Goal: Task Accomplishment & Management: Use online tool/utility

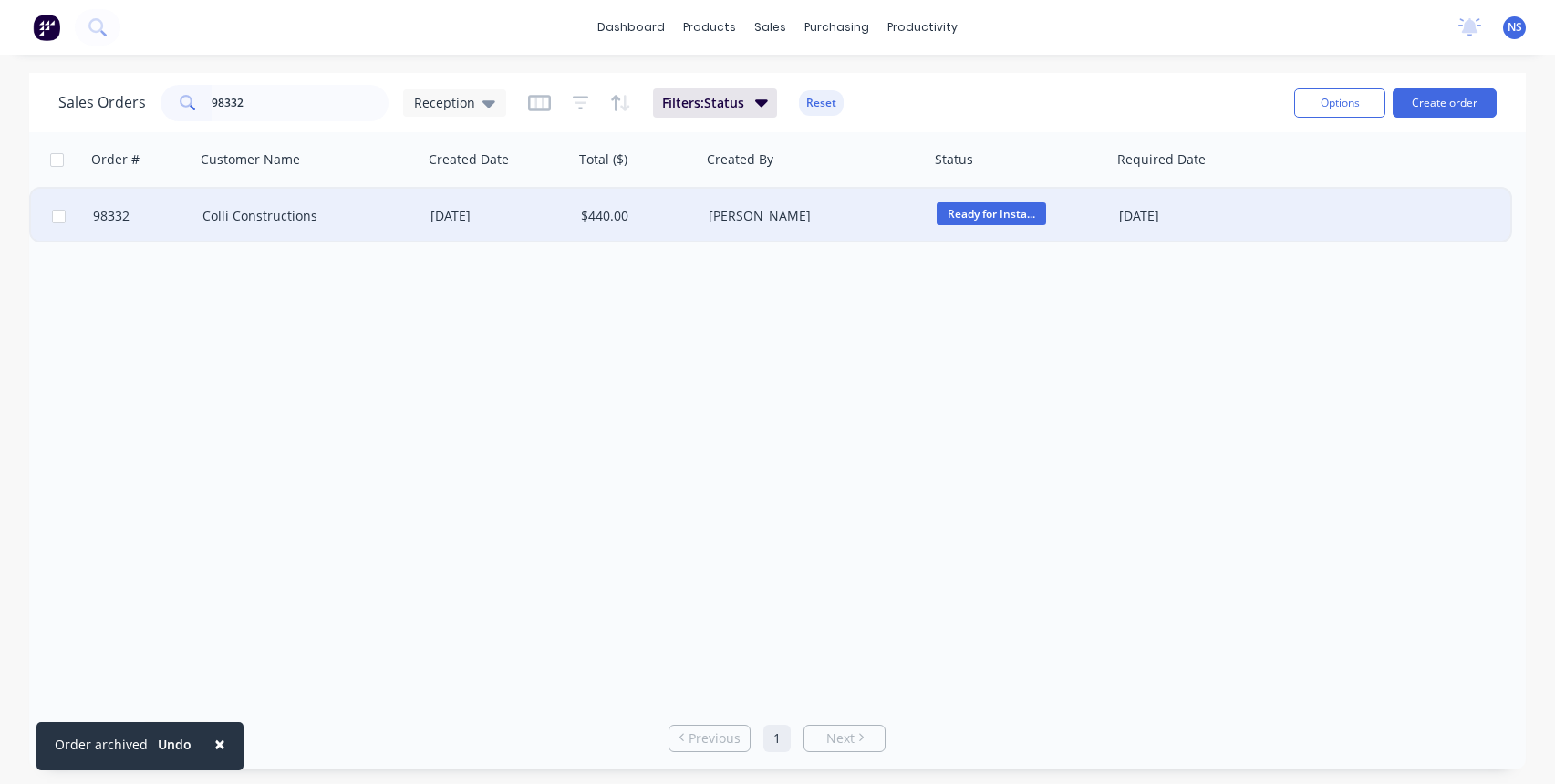
click at [845, 216] on div "[PERSON_NAME]" at bounding box center [809, 217] width 203 height 19
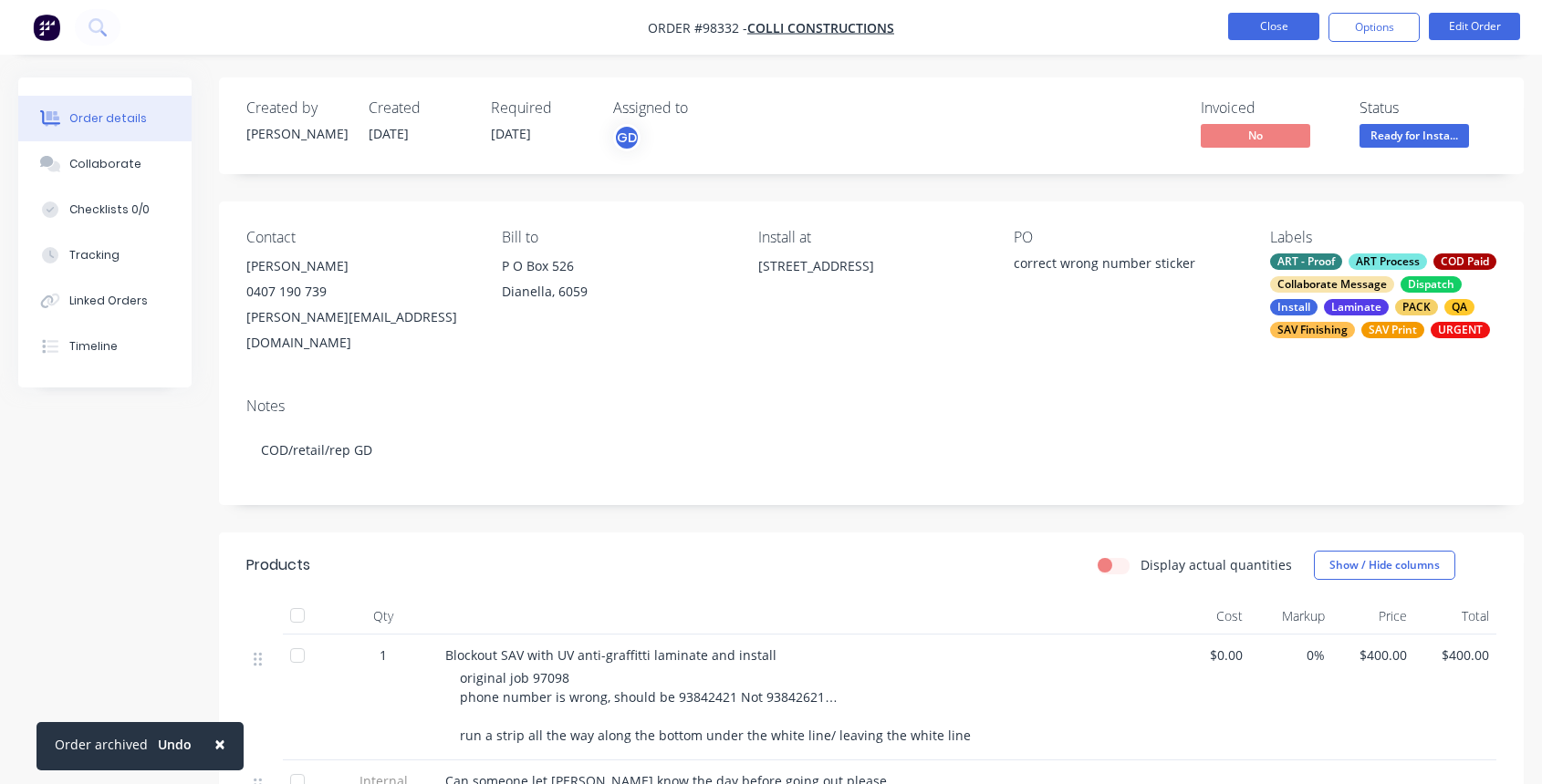
click at [1278, 37] on button "Close" at bounding box center [1273, 27] width 91 height 28
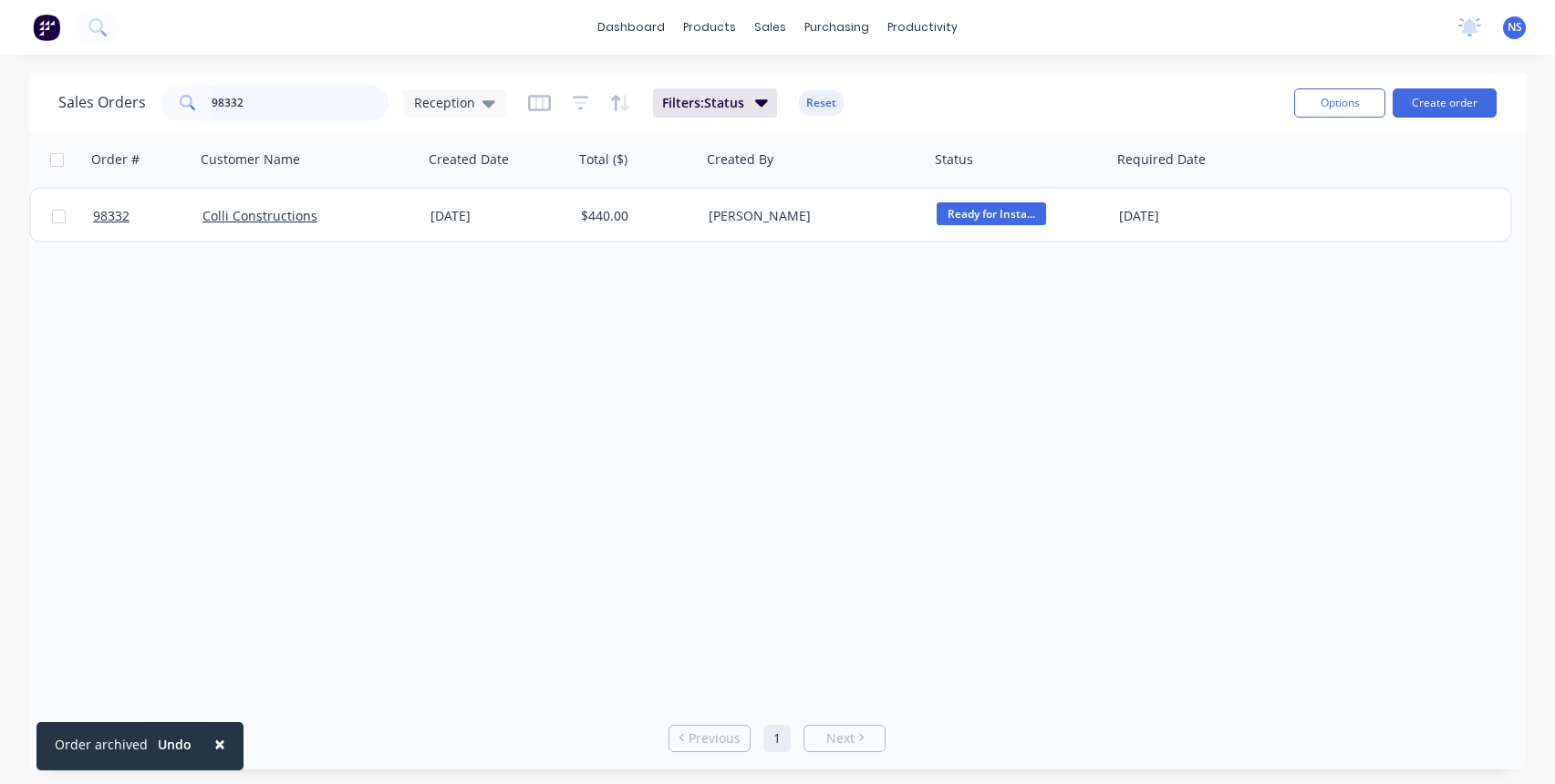
click at [269, 100] on input "98332" at bounding box center [301, 103] width 178 height 36
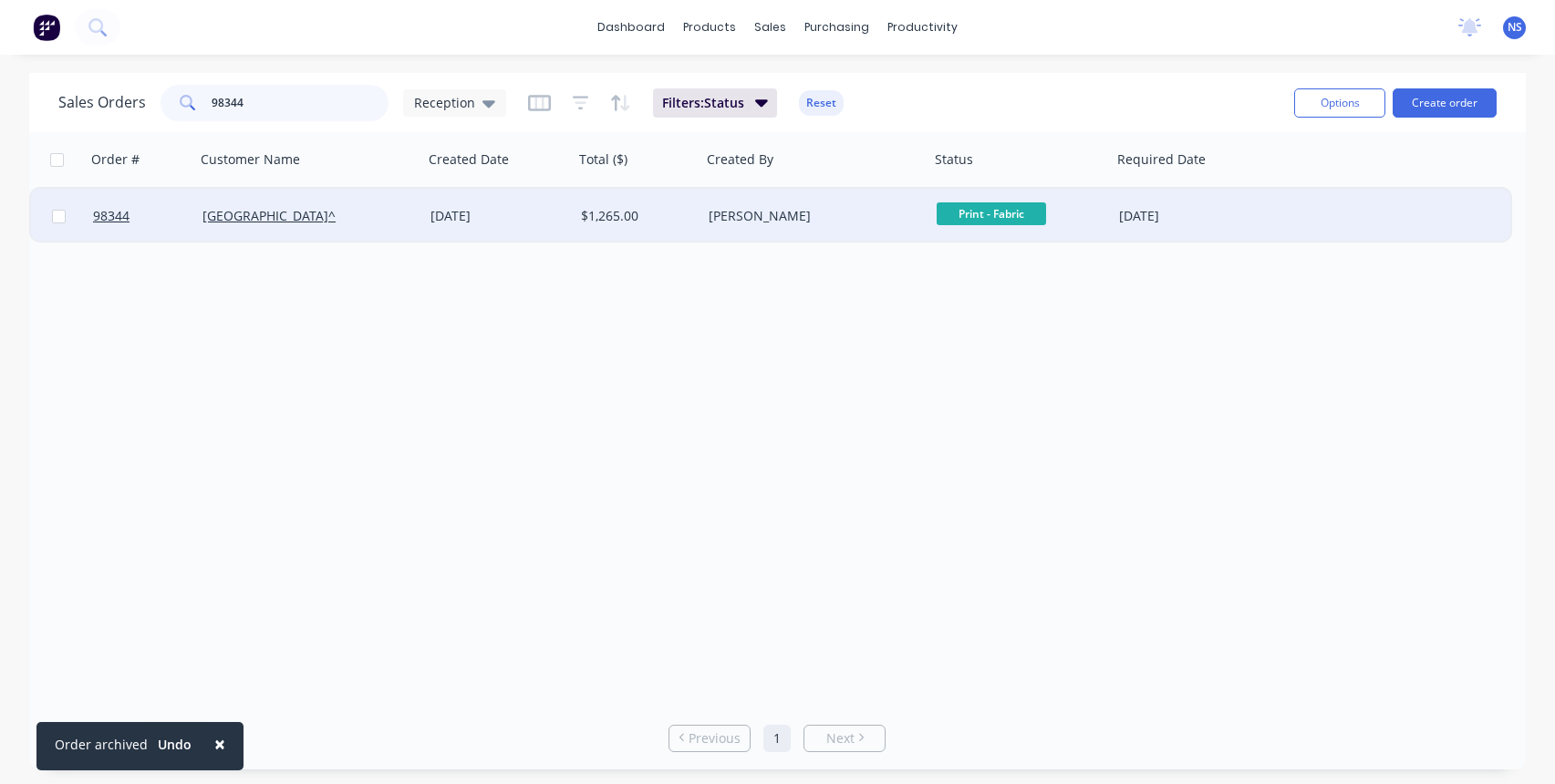
type input "98344"
click at [399, 218] on div "[GEOGRAPHIC_DATA]^" at bounding box center [304, 217] width 203 height 19
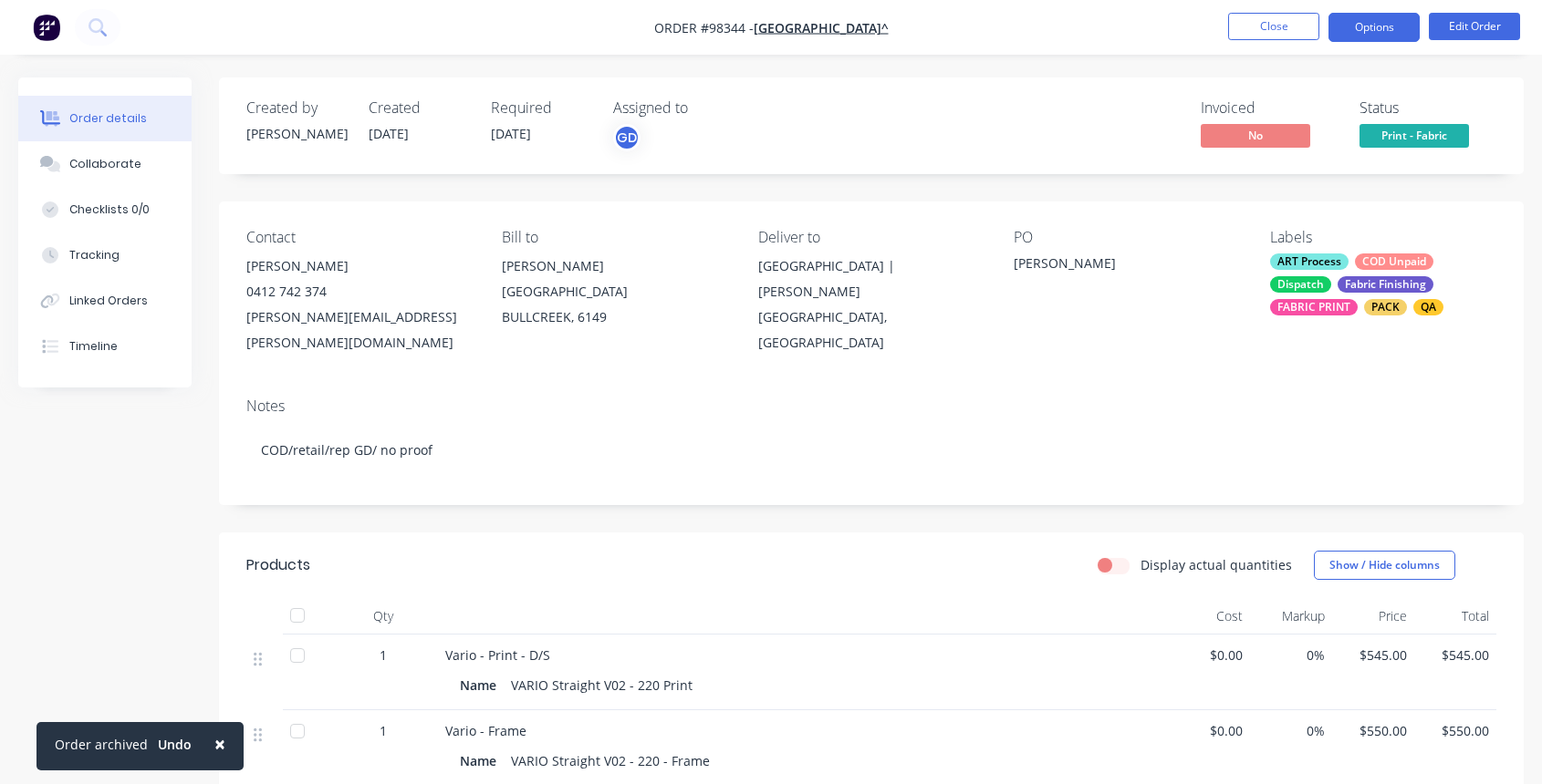
click at [1371, 25] on button "Options" at bounding box center [1373, 28] width 91 height 30
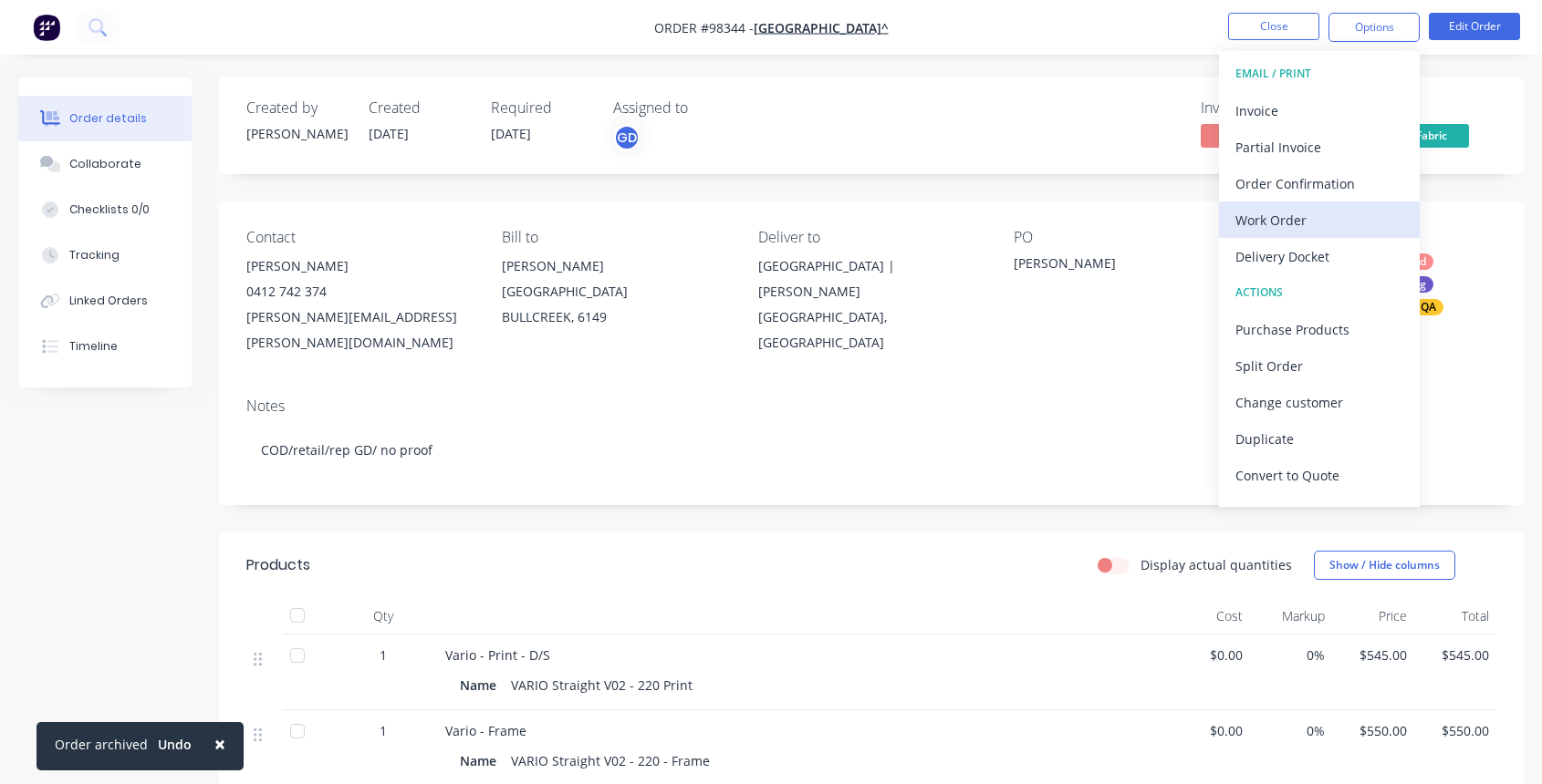
click at [1304, 212] on div "Work Order" at bounding box center [1319, 220] width 168 height 27
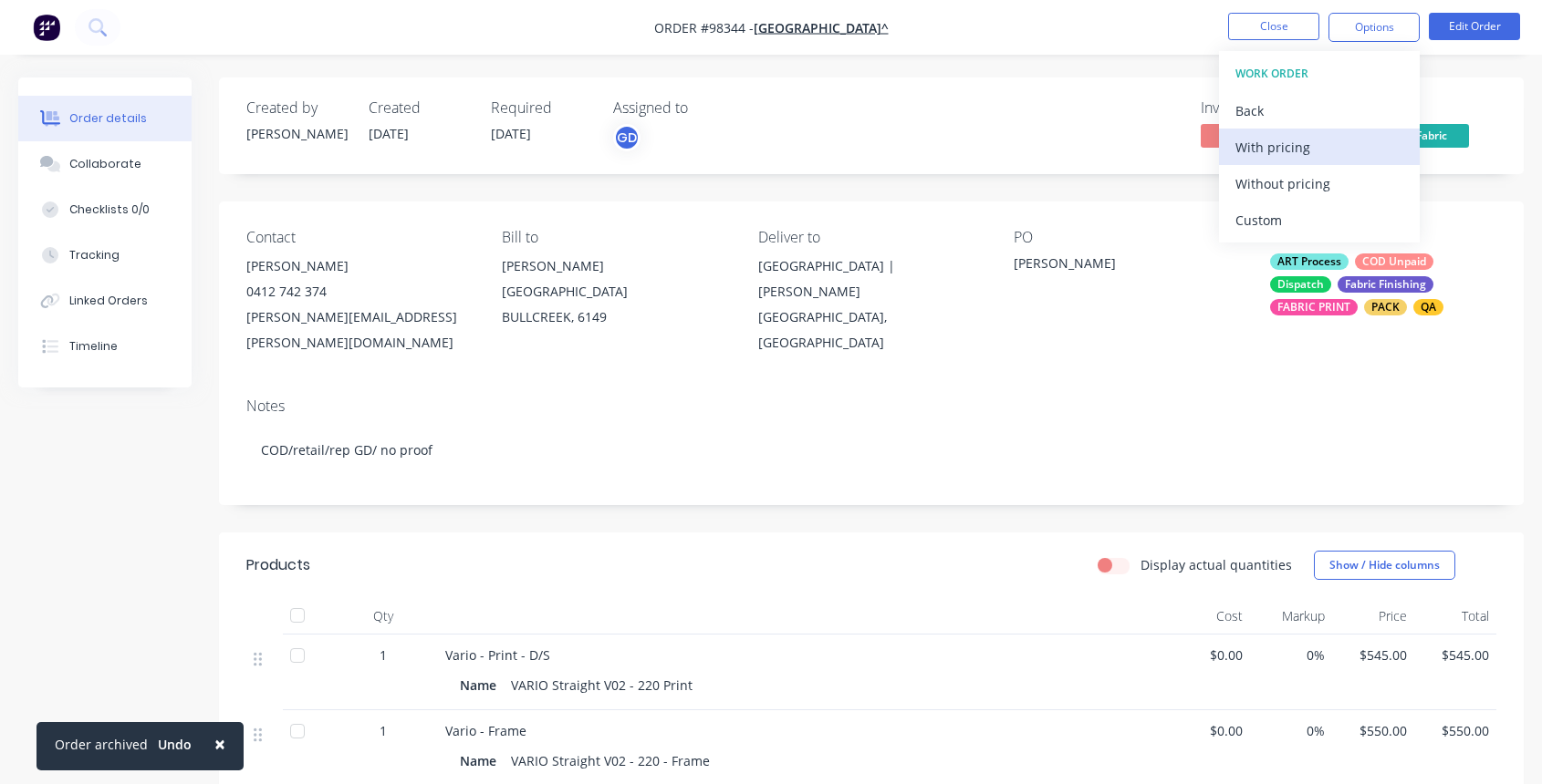
click at [1275, 152] on div "With pricing" at bounding box center [1319, 147] width 168 height 27
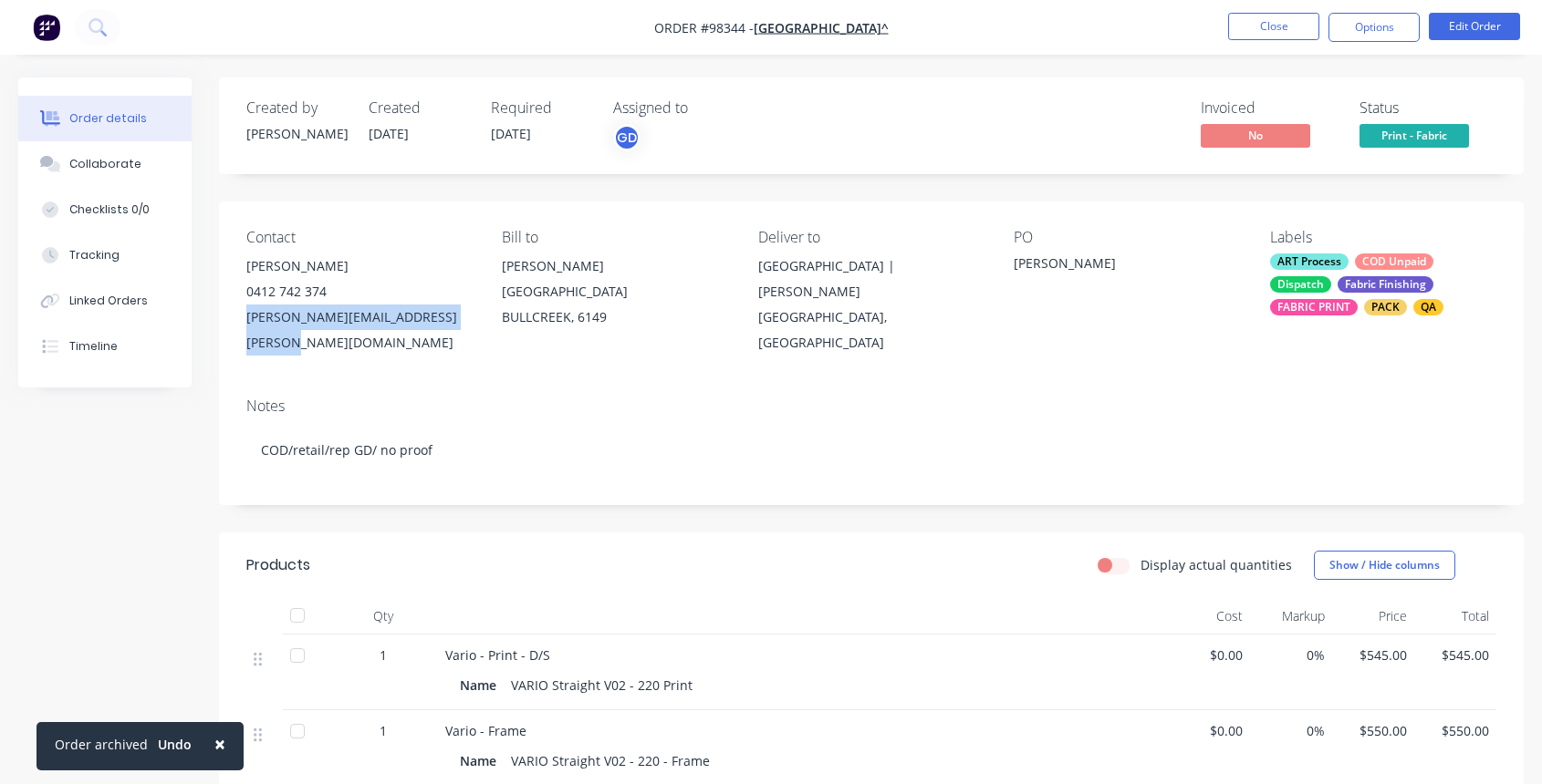
drag, startPoint x: 240, startPoint y: 318, endPoint x: 465, endPoint y: 319, distance: 225.0
click at [465, 319] on div "Contact [PERSON_NAME] 0412 742 374 [PERSON_NAME][EMAIL_ADDRESS][PERSON_NAME][DO…" at bounding box center [871, 292] width 1304 height 181
copy div "[PERSON_NAME][EMAIL_ADDRESS][PERSON_NAME][DOMAIN_NAME]"
click at [102, 160] on div "Collaborate" at bounding box center [106, 164] width 72 height 17
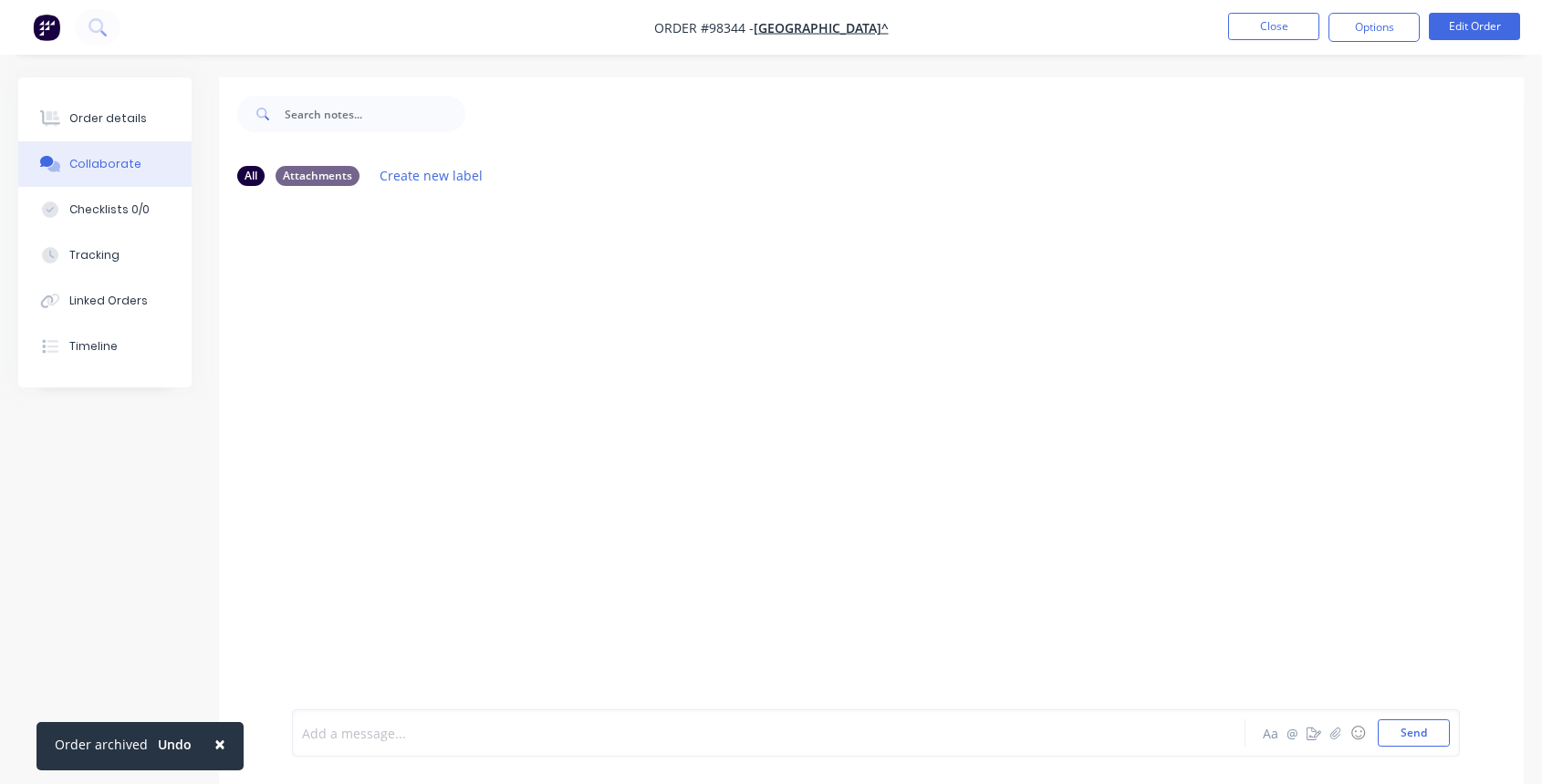
click at [381, 728] on div at bounding box center [733, 733] width 860 height 19
click at [1252, 31] on button "Close" at bounding box center [1273, 27] width 91 height 28
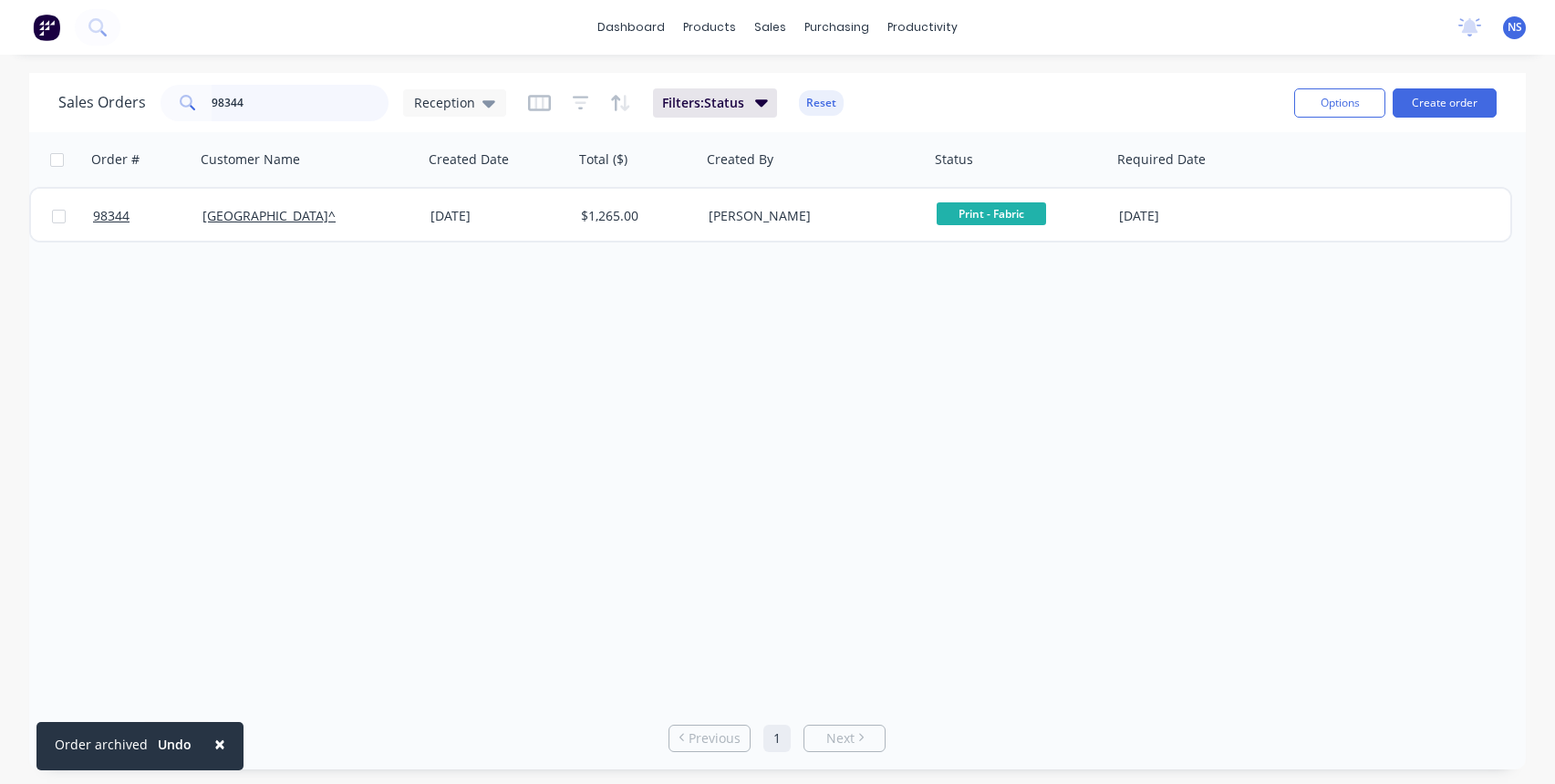
click at [282, 97] on input "98344" at bounding box center [301, 103] width 178 height 36
click at [283, 98] on input "98344" at bounding box center [301, 103] width 178 height 36
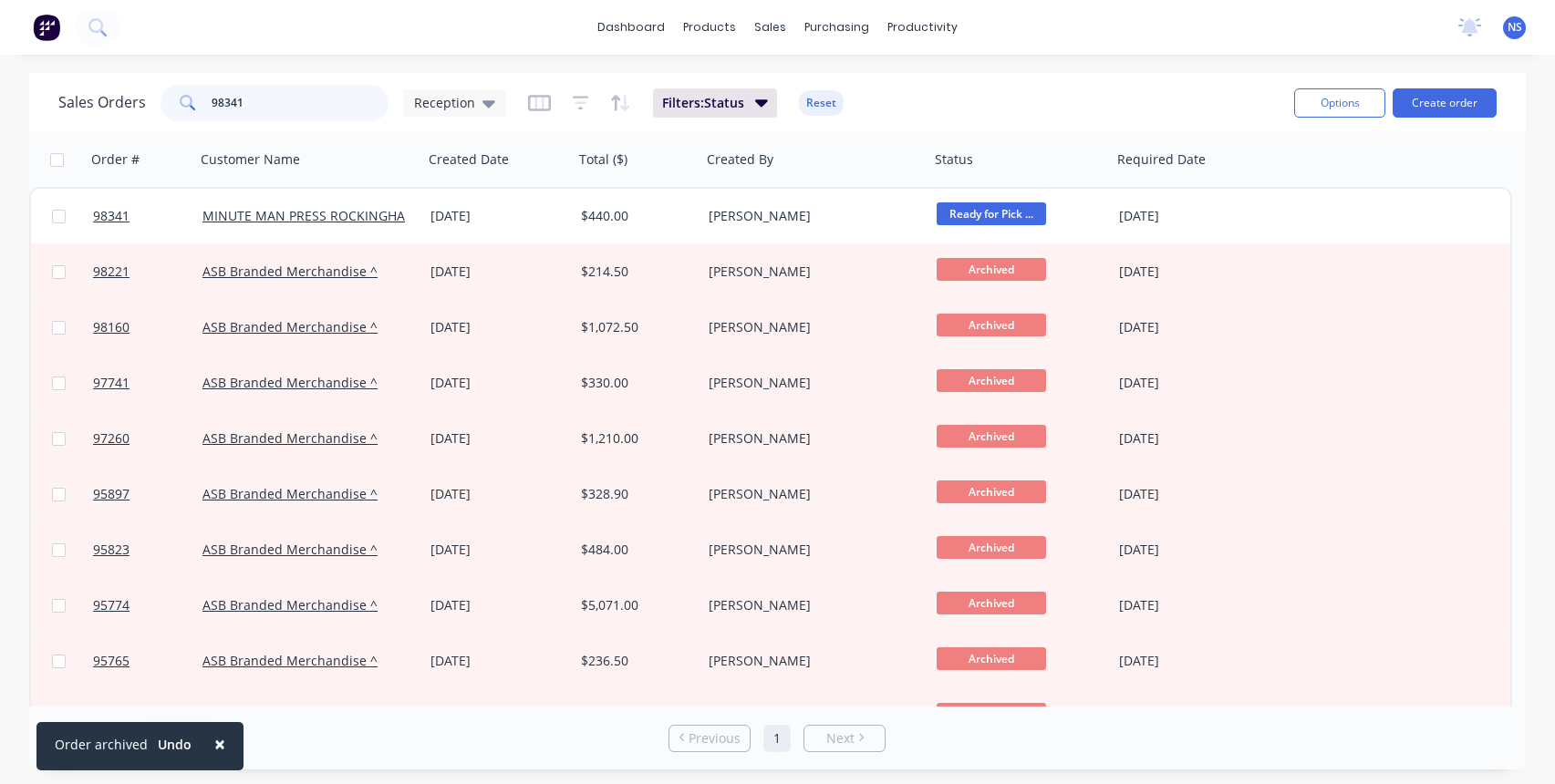
type input "98341"
